Goal: Task Accomplishment & Management: Use online tool/utility

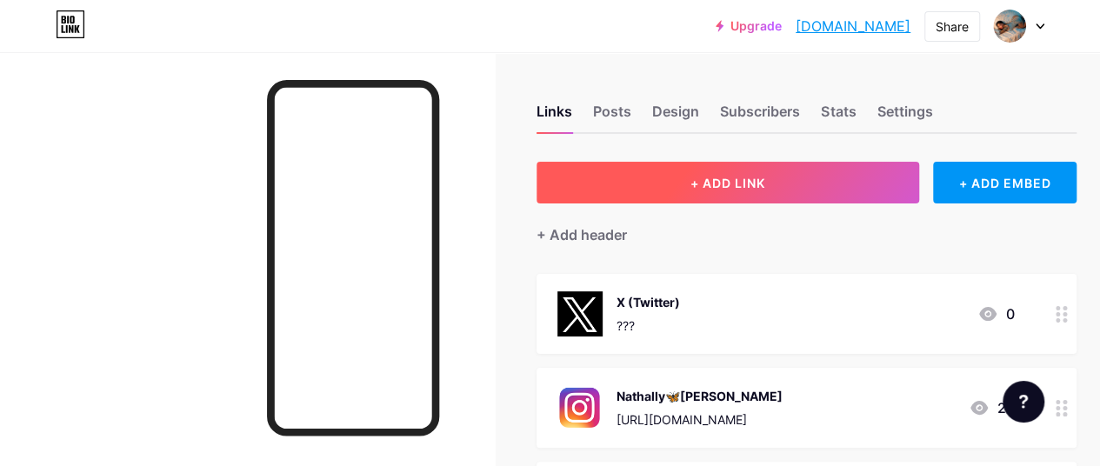
click at [738, 180] on span "+ ADD LINK" at bounding box center [728, 183] width 75 height 15
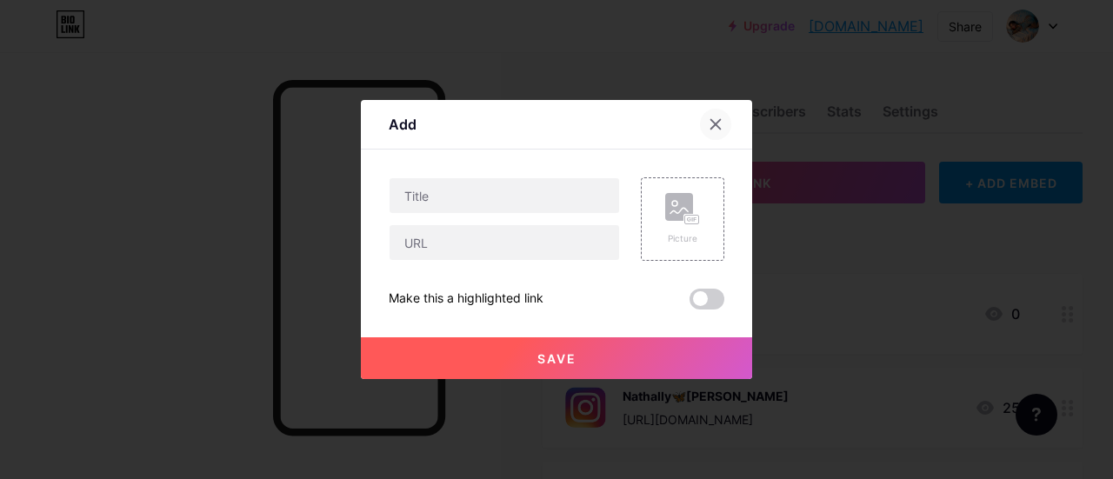
click at [713, 124] on icon at bounding box center [716, 124] width 14 height 14
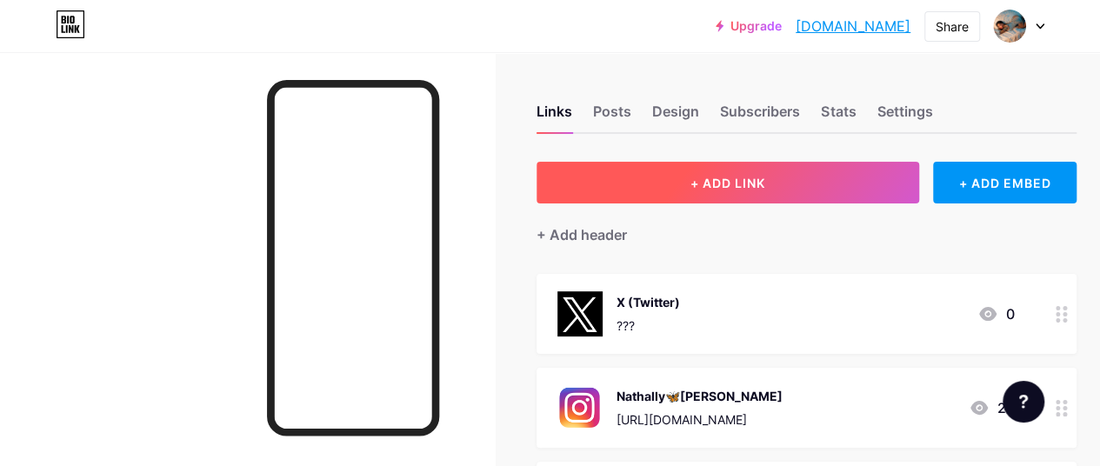
click at [732, 180] on span "+ ADD LINK" at bounding box center [728, 183] width 75 height 15
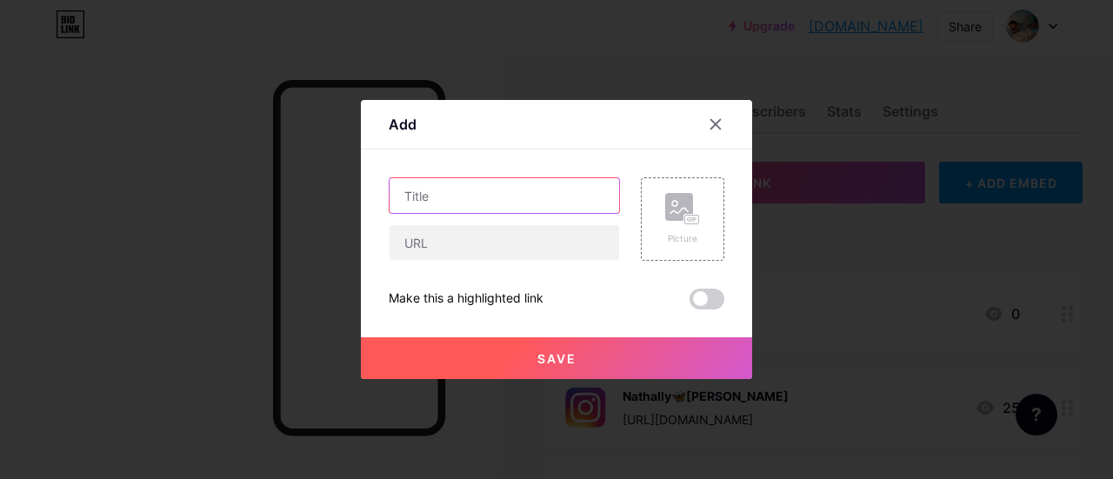
click at [497, 203] on input "text" at bounding box center [505, 195] width 230 height 35
type input "Stripchat"
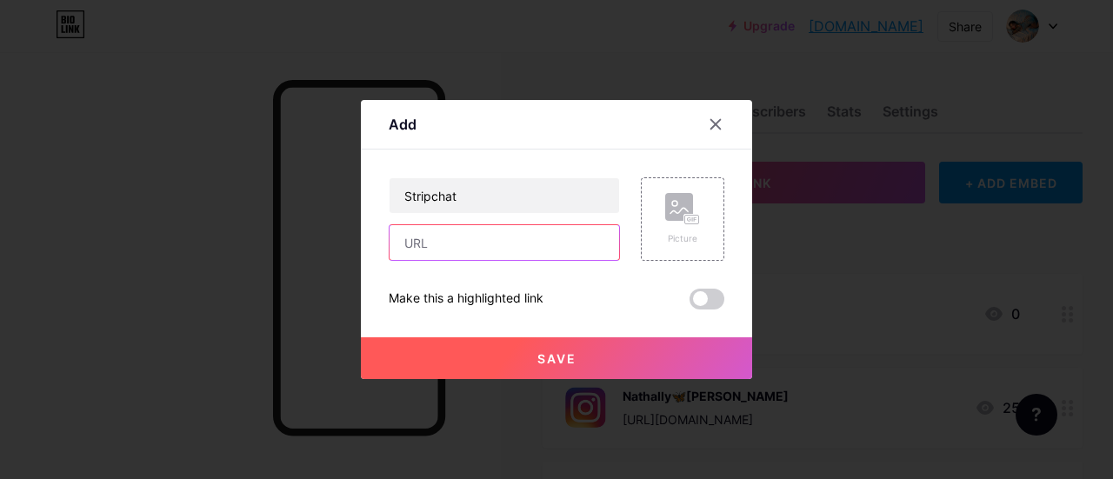
click at [447, 243] on input "text" at bounding box center [505, 242] width 230 height 35
click at [465, 248] on input "text" at bounding box center [505, 242] width 230 height 35
paste input "[URL][DOMAIN_NAME]"
type input "[URL][DOMAIN_NAME]"
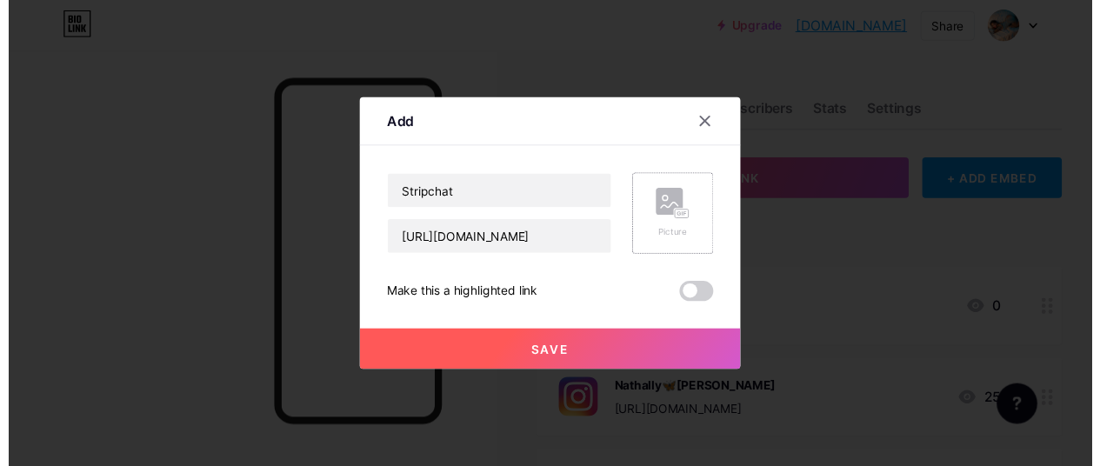
scroll to position [0, 0]
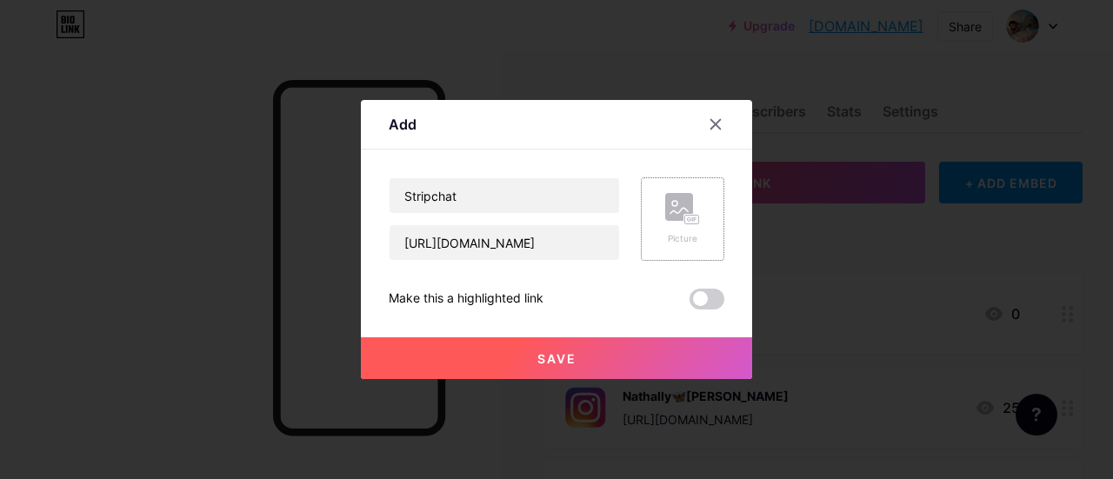
click at [678, 210] on rect at bounding box center [679, 207] width 28 height 28
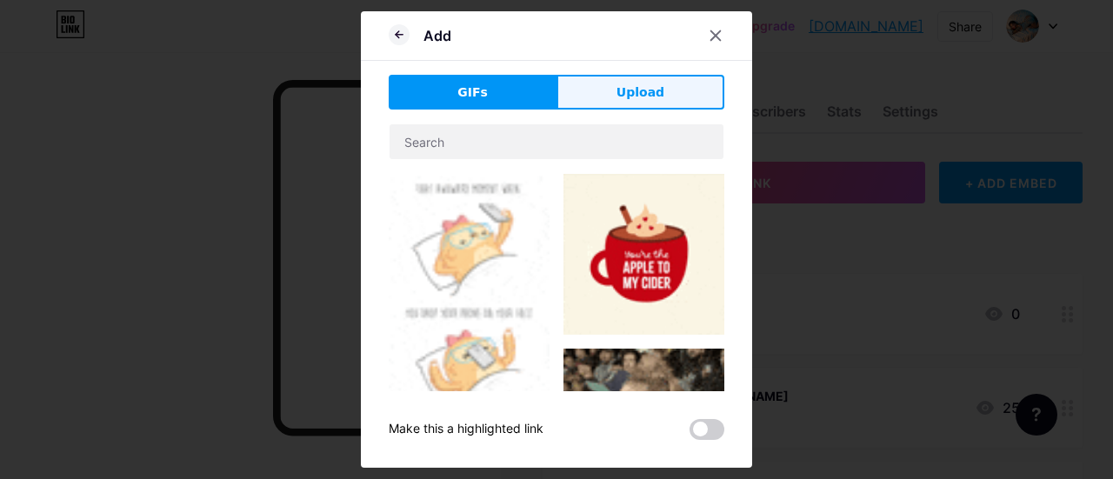
click at [617, 102] on button "Upload" at bounding box center [641, 92] width 168 height 35
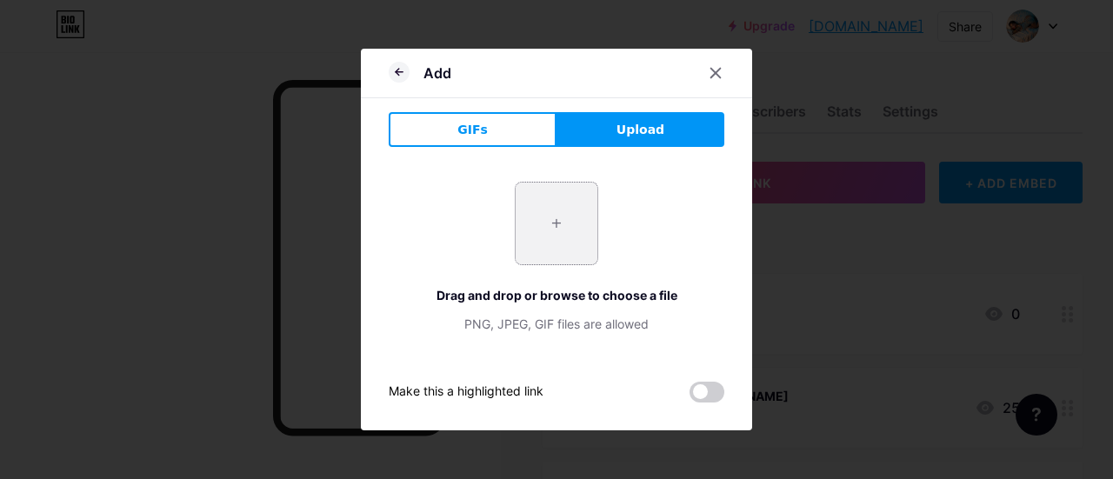
click at [568, 239] on input "file" at bounding box center [557, 224] width 82 height 82
type input "C:\fakepath\Stripchat.png"
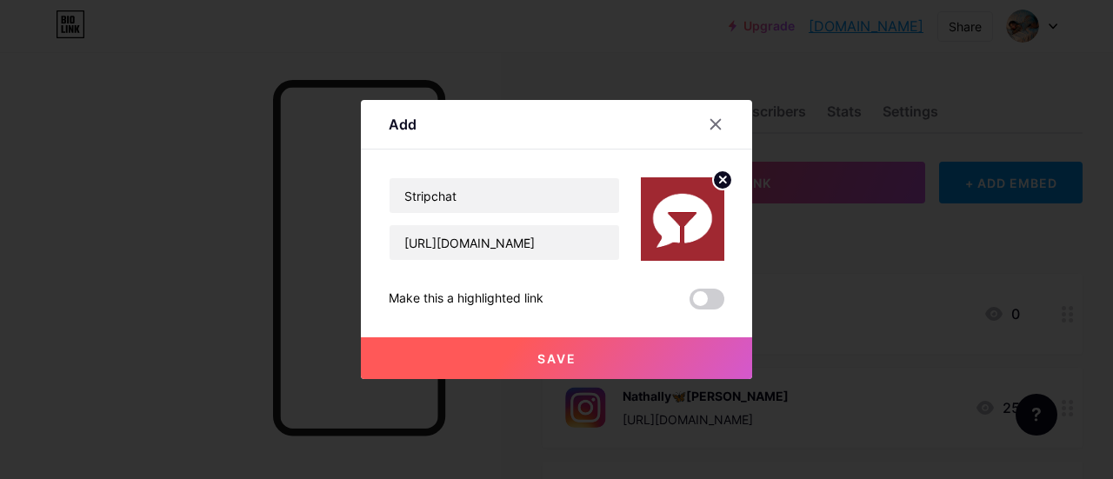
click at [557, 356] on span "Save" at bounding box center [557, 358] width 39 height 15
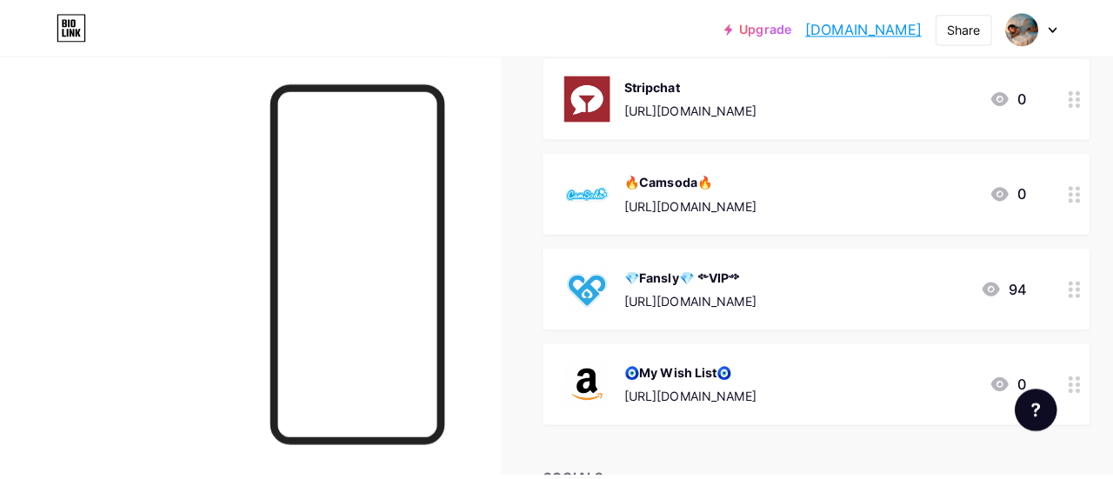
scroll to position [435, 0]
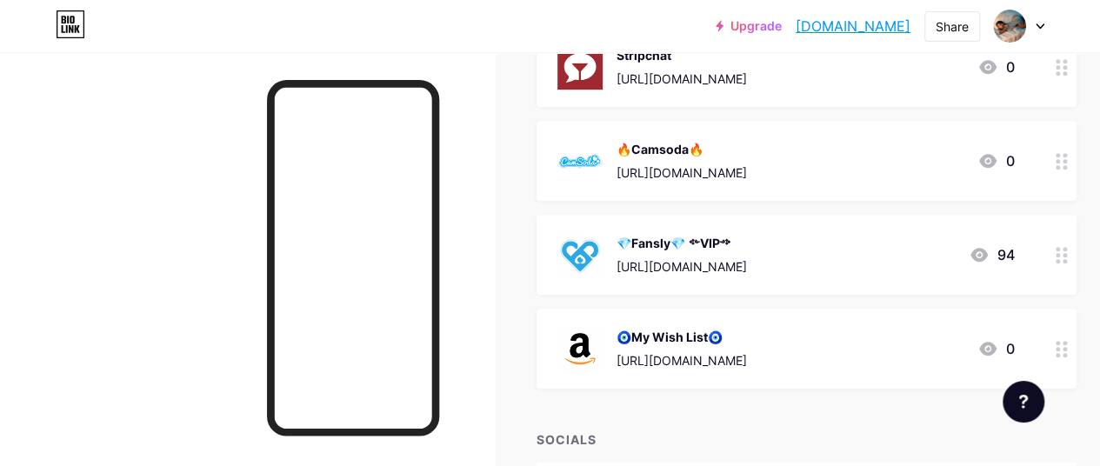
click at [747, 360] on div "[URL][DOMAIN_NAME]" at bounding box center [682, 360] width 130 height 18
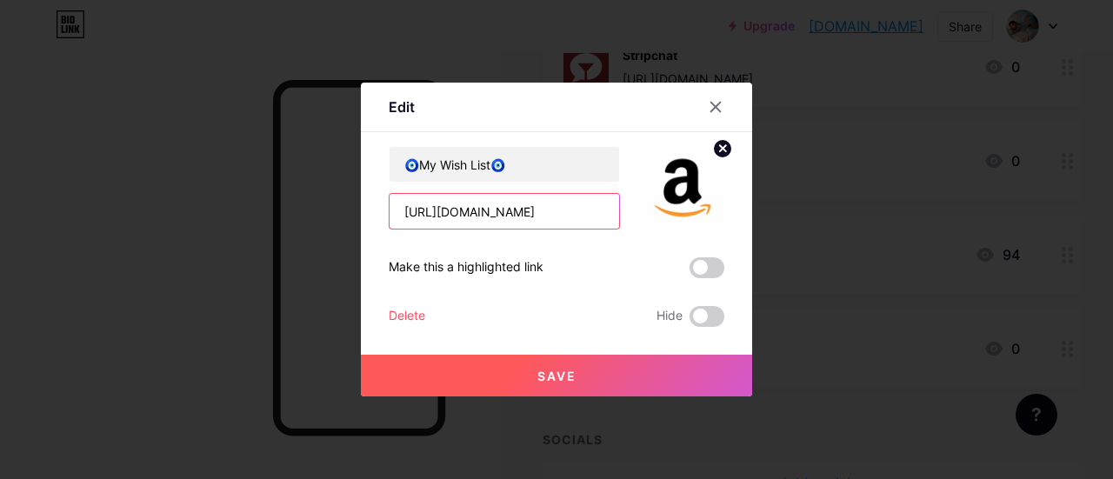
scroll to position [0, 216]
drag, startPoint x: 399, startPoint y: 209, endPoint x: 775, endPoint y: 224, distance: 376.0
click at [775, 224] on div "Edit Content YouTube Play YouTube video without leaving your page. ADD Vimeo Pl…" at bounding box center [556, 239] width 1113 height 479
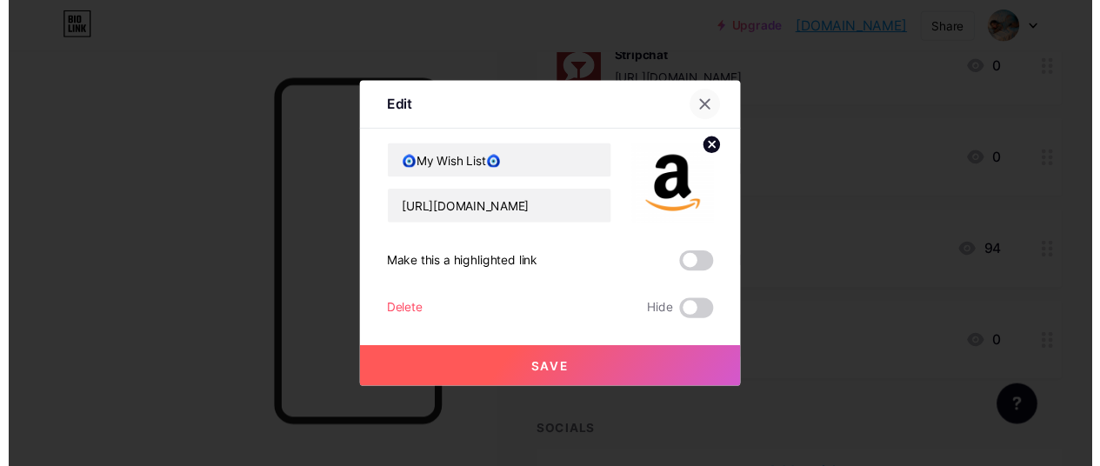
scroll to position [0, 0]
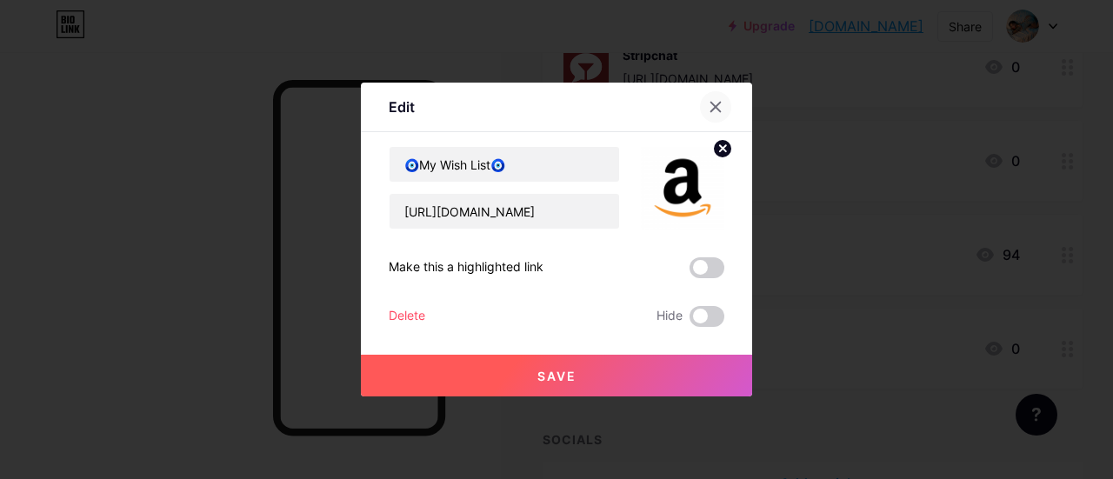
click at [718, 110] on icon at bounding box center [716, 108] width 10 height 10
